Goal: Check status: Check status

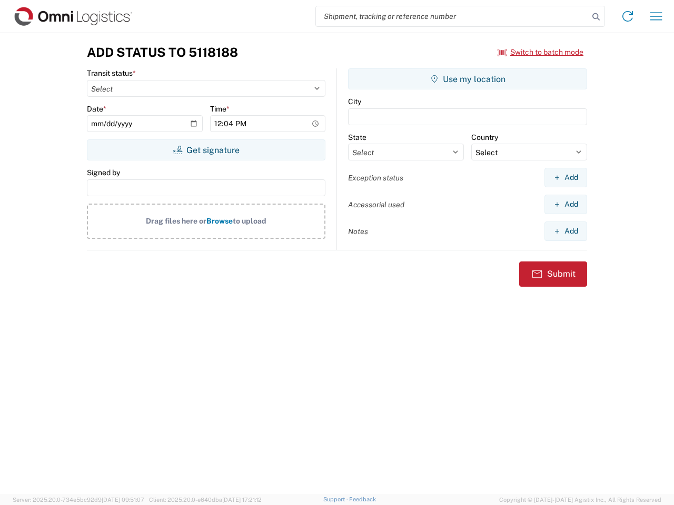
click at [452, 16] on input "search" at bounding box center [452, 16] width 273 height 20
click at [596, 17] on icon at bounding box center [596, 16] width 15 height 15
click at [628, 16] on icon at bounding box center [627, 16] width 17 height 17
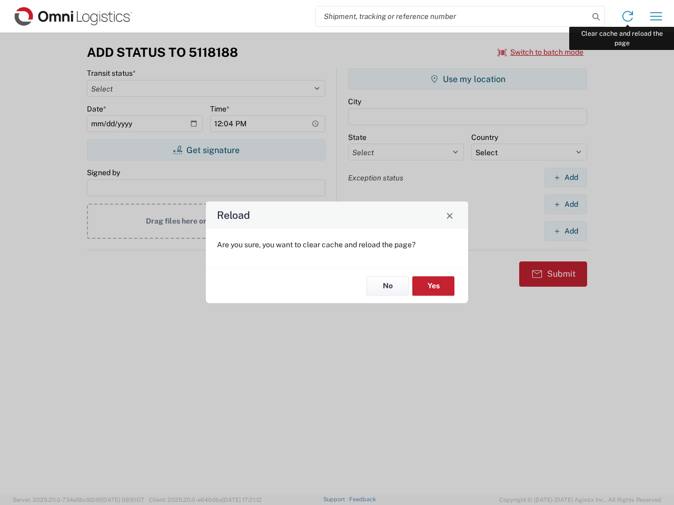
click at [656, 16] on div "Reload Are you sure, you want to clear cache and reload the page? No Yes" at bounding box center [337, 252] width 674 height 505
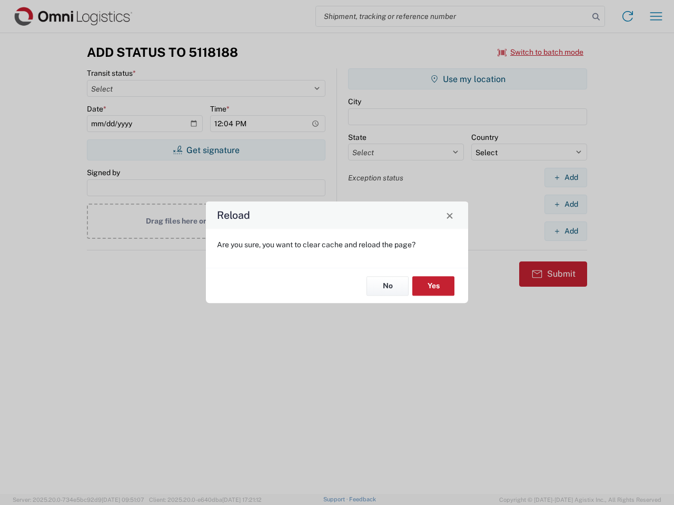
click at [541, 52] on div "Reload Are you sure, you want to clear cache and reload the page? No Yes" at bounding box center [337, 252] width 674 height 505
click at [206, 150] on div "Reload Are you sure, you want to clear cache and reload the page? No Yes" at bounding box center [337, 252] width 674 height 505
click at [467, 79] on div "Reload Are you sure, you want to clear cache and reload the page? No Yes" at bounding box center [337, 252] width 674 height 505
click at [565, 177] on div "Reload Are you sure, you want to clear cache and reload the page? No Yes" at bounding box center [337, 252] width 674 height 505
click at [565, 204] on div "Reload Are you sure, you want to clear cache and reload the page? No Yes" at bounding box center [337, 252] width 674 height 505
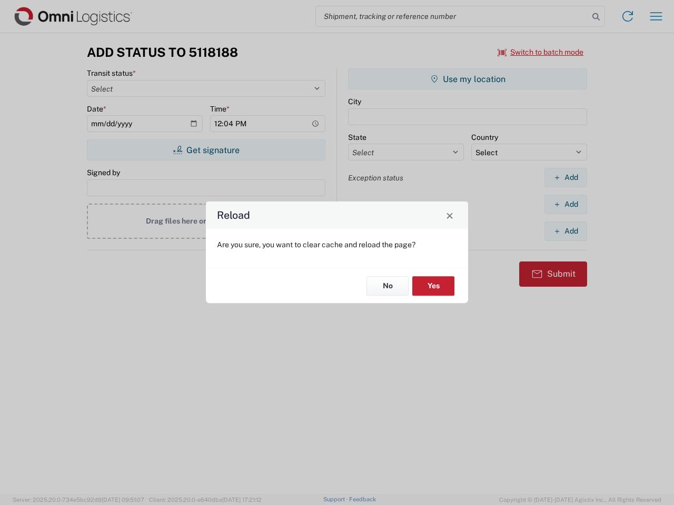
click at [565, 231] on div "Reload Are you sure, you want to clear cache and reload the page? No Yes" at bounding box center [337, 252] width 674 height 505
